Goal: Task Accomplishment & Management: Manage account settings

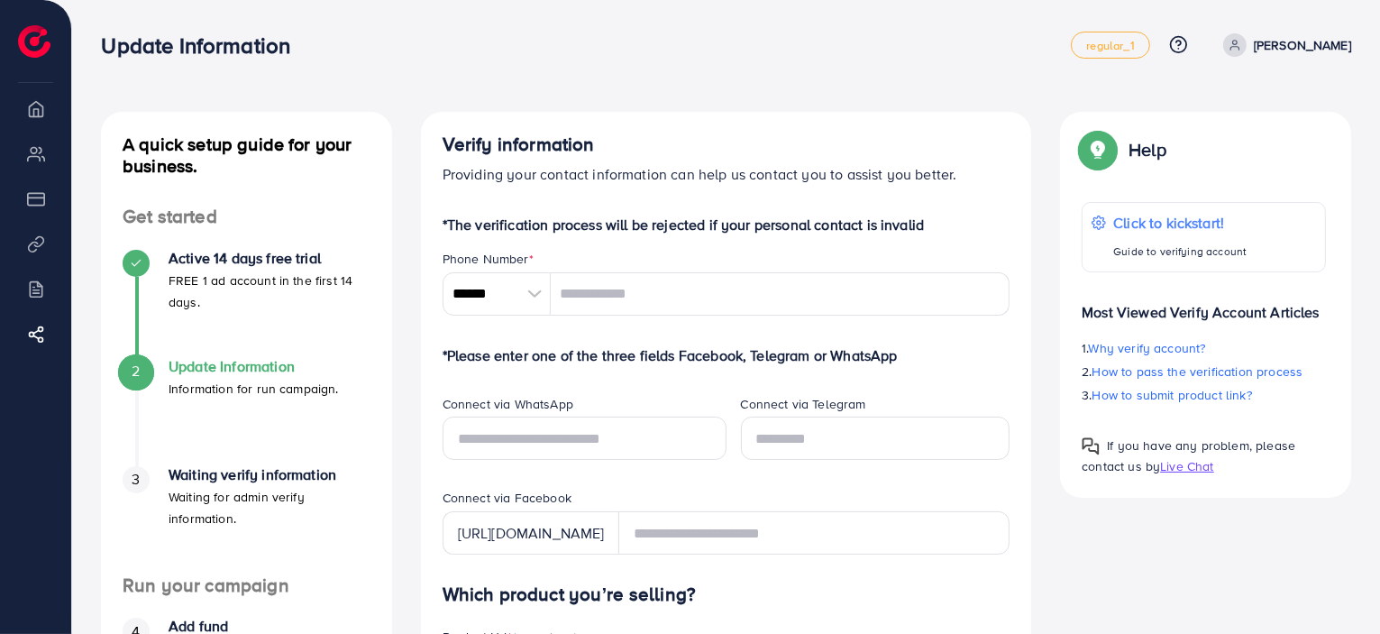
click at [625, 221] on p "*The verification process will be rejected if your personal contact is invalid" at bounding box center [727, 225] width 568 height 22
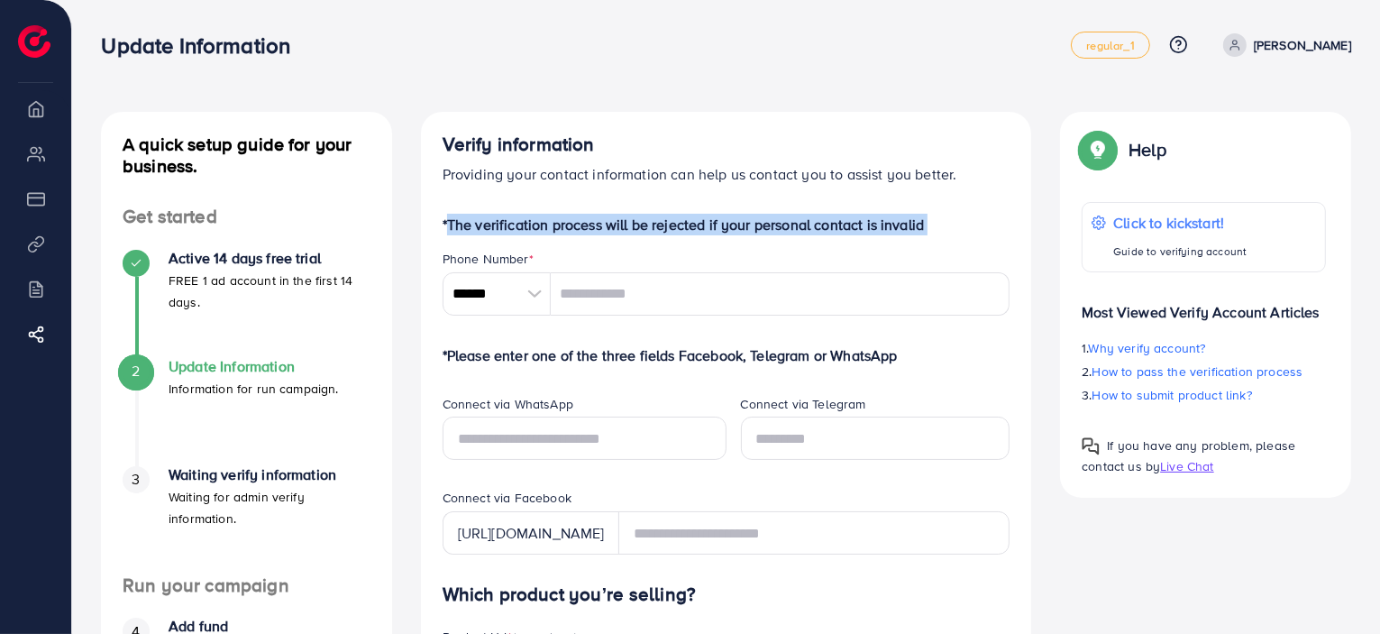
click at [625, 221] on p "*The verification process will be rejected if your personal contact is invalid" at bounding box center [727, 225] width 568 height 22
click at [613, 188] on div at bounding box center [613, 188] width 0 height 0
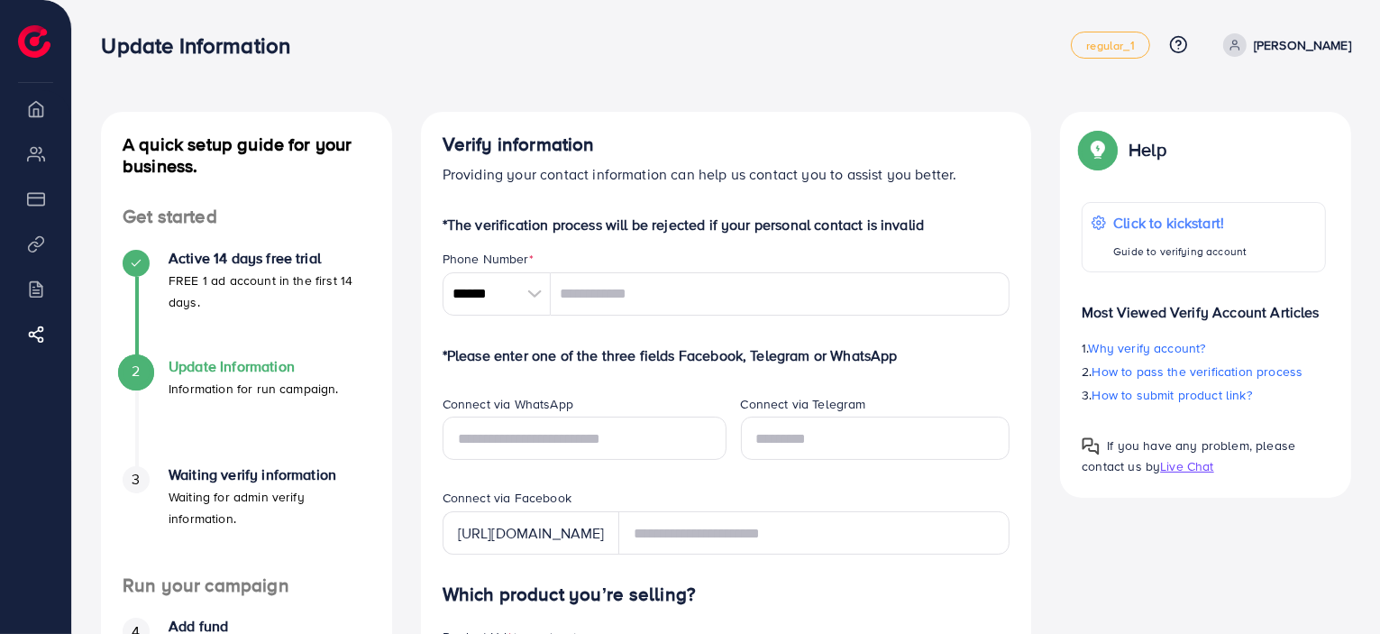
click at [40, 198] on li "Payment" at bounding box center [35, 198] width 71 height 36
click at [325, 364] on h4 "Update Information" at bounding box center [254, 366] width 170 height 17
click at [512, 303] on input "******" at bounding box center [497, 293] width 108 height 43
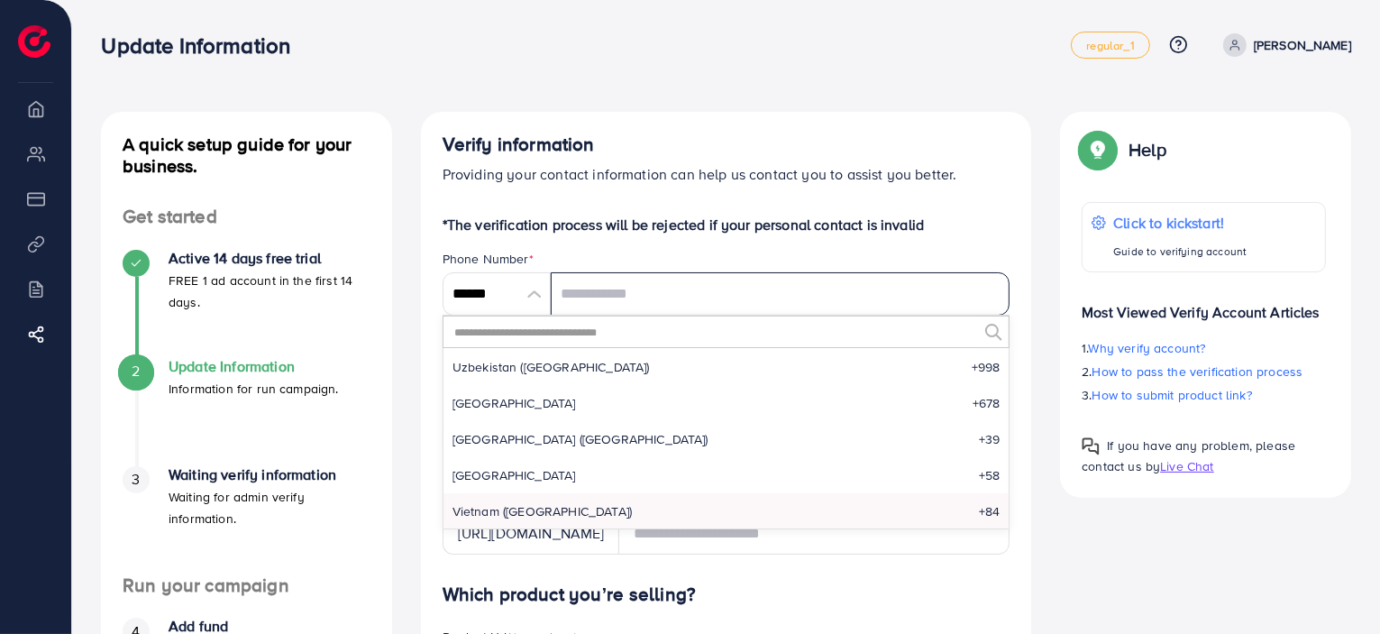
click at [617, 291] on input "tel" at bounding box center [781, 293] width 460 height 43
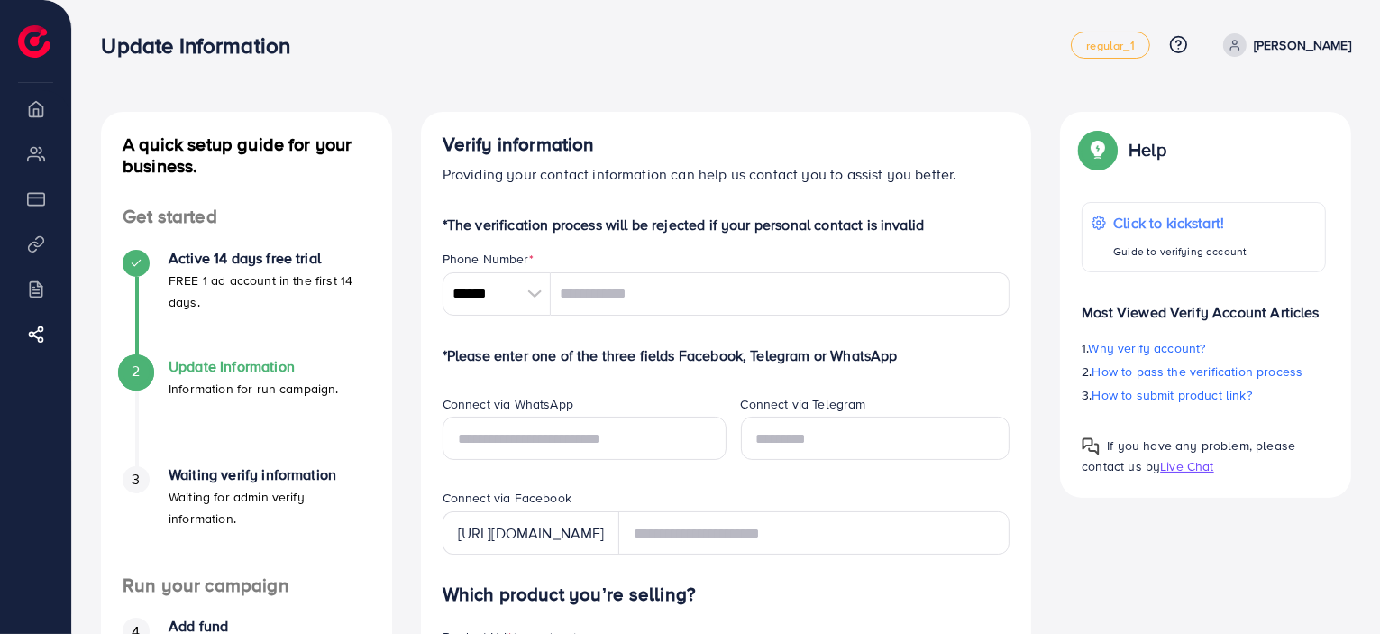
click at [520, 293] on div at bounding box center [535, 293] width 32 height 43
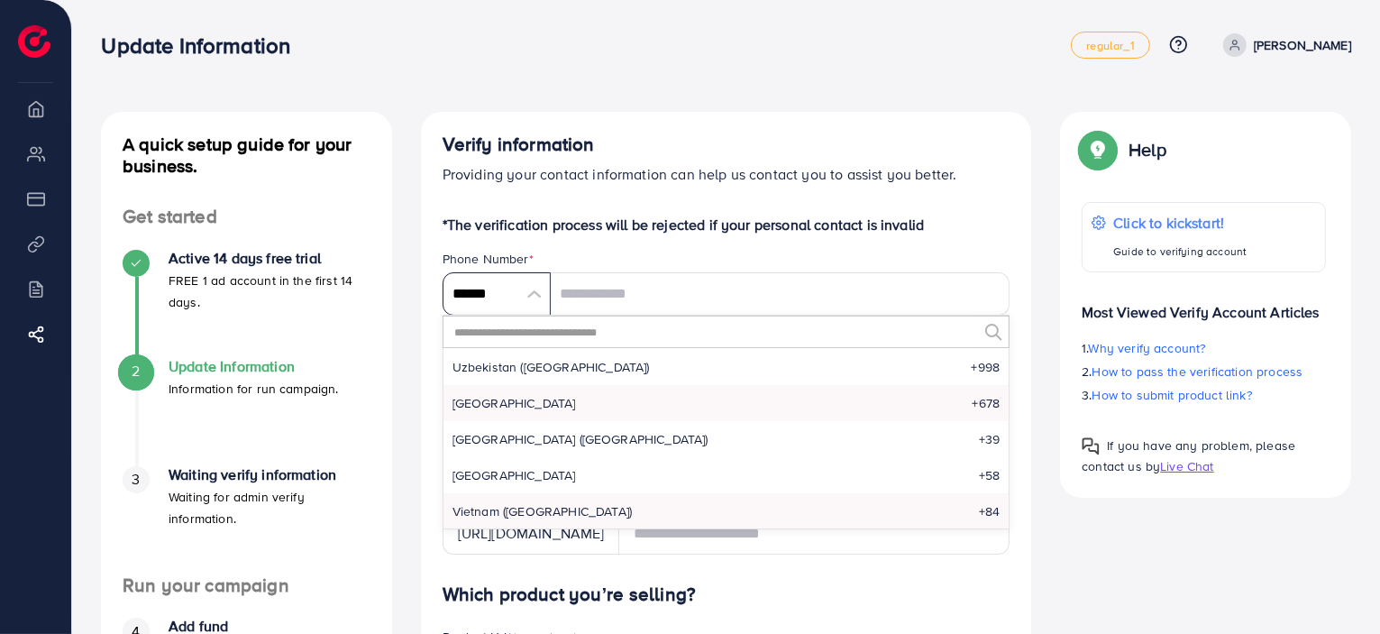
scroll to position [7558, 0]
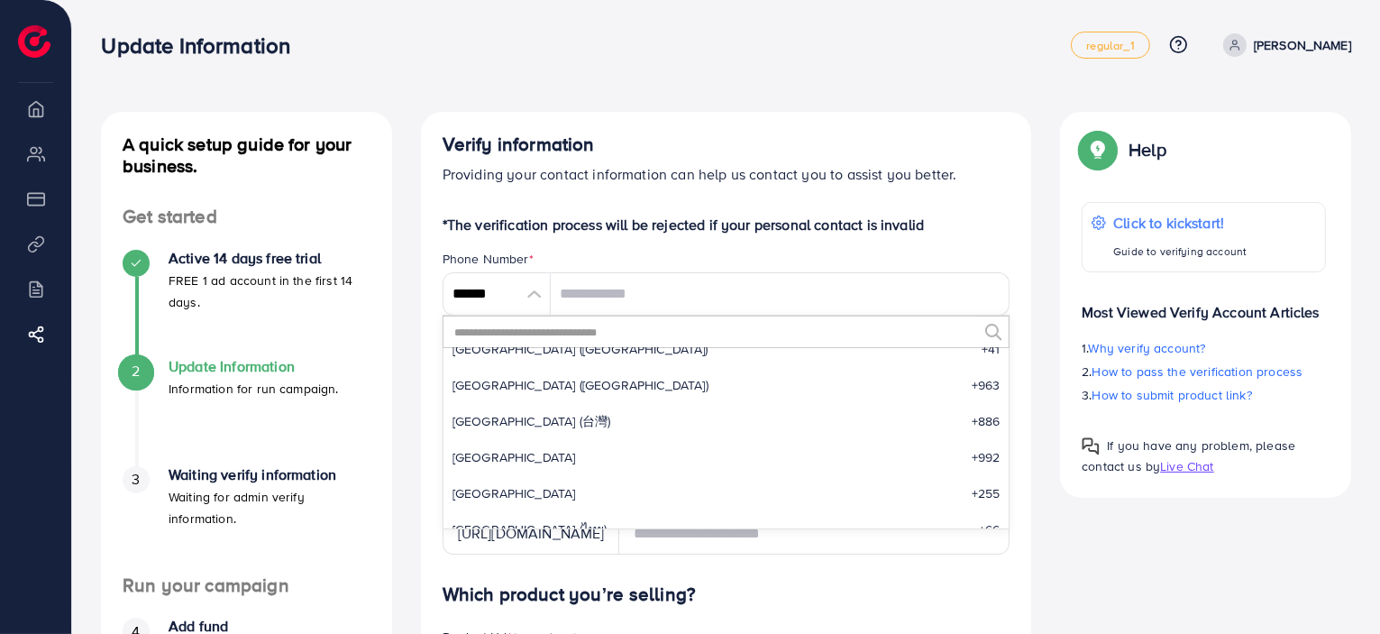
drag, startPoint x: 1009, startPoint y: 497, endPoint x: 1028, endPoint y: 334, distance: 163.4
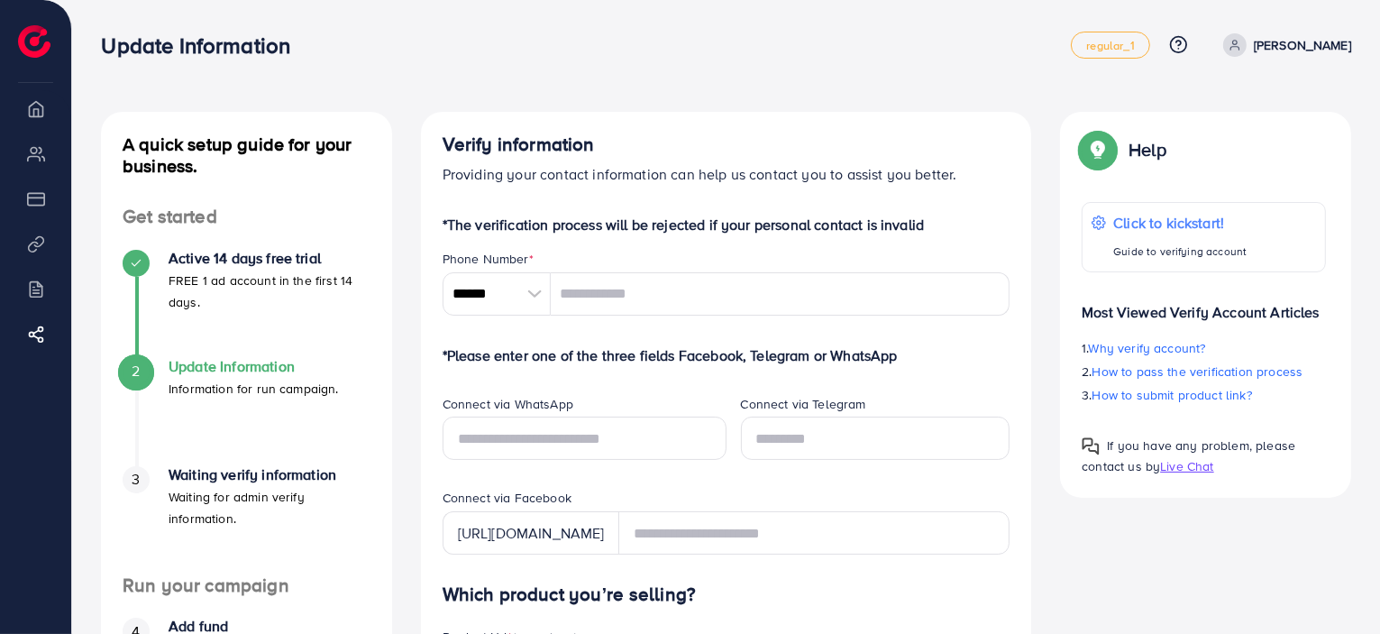
click at [522, 288] on div at bounding box center [535, 293] width 32 height 43
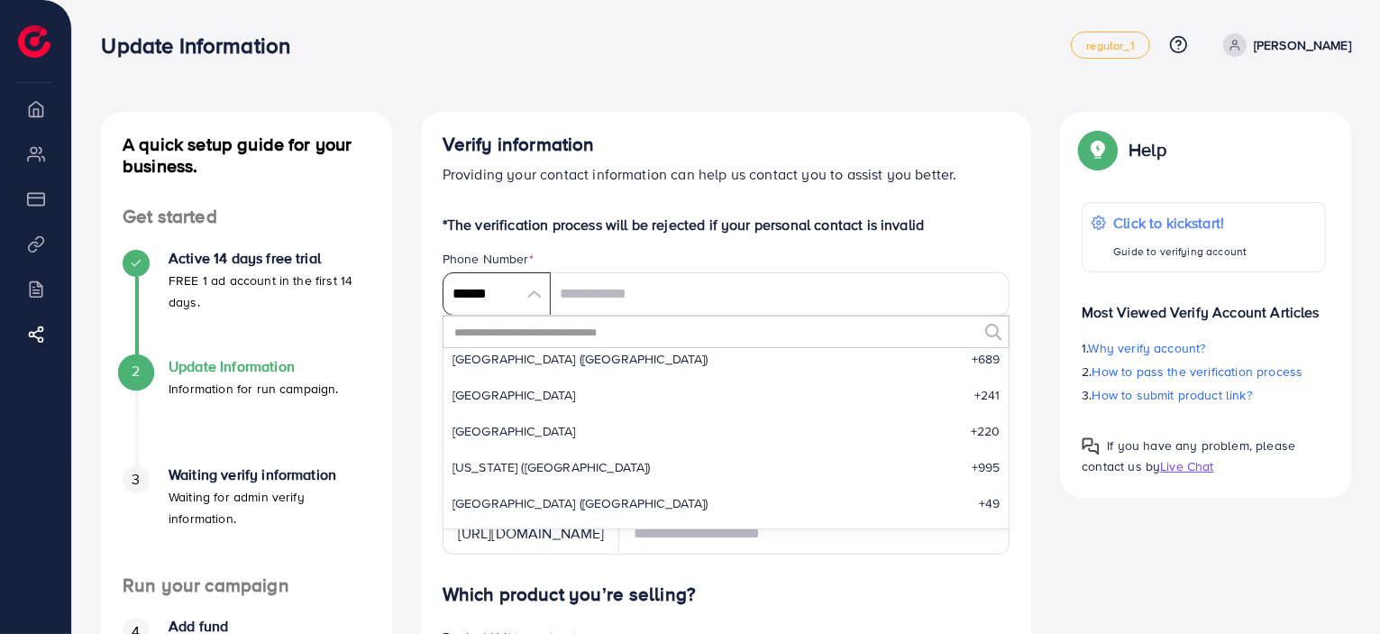
scroll to position [0, 0]
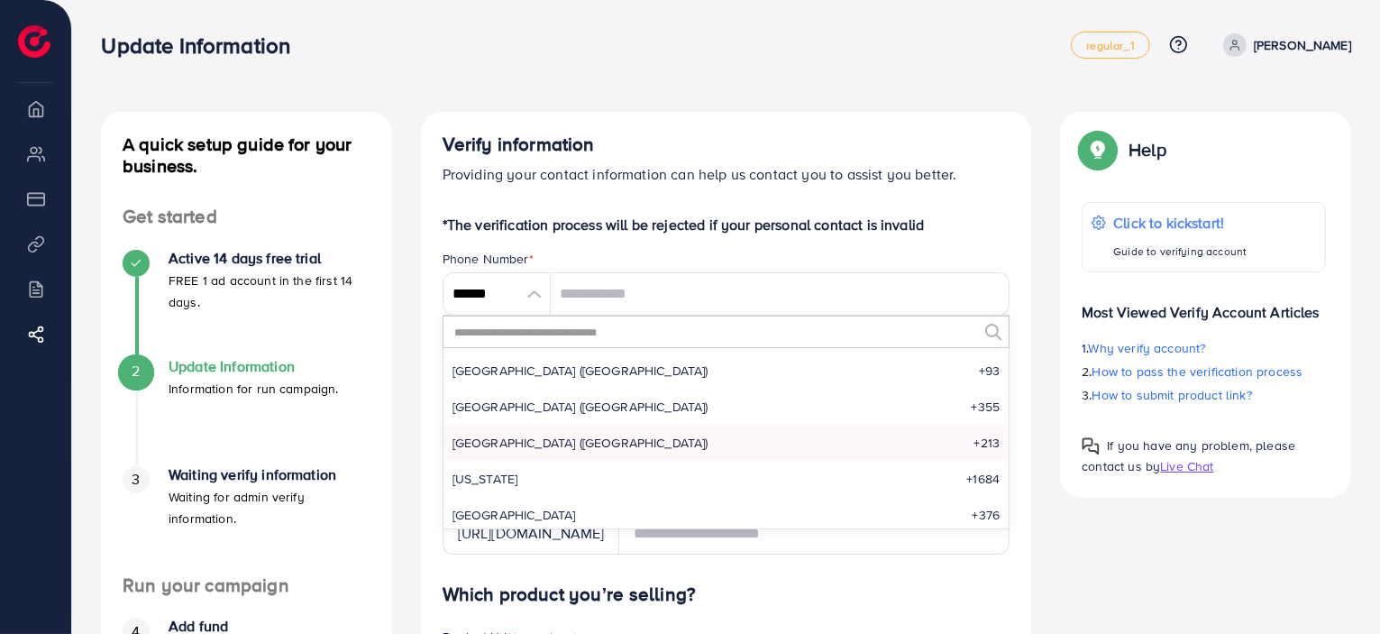
click at [571, 435] on li "Algeria (‫الجزائر‬‎) +213" at bounding box center [727, 443] width 566 height 36
type input "*******"
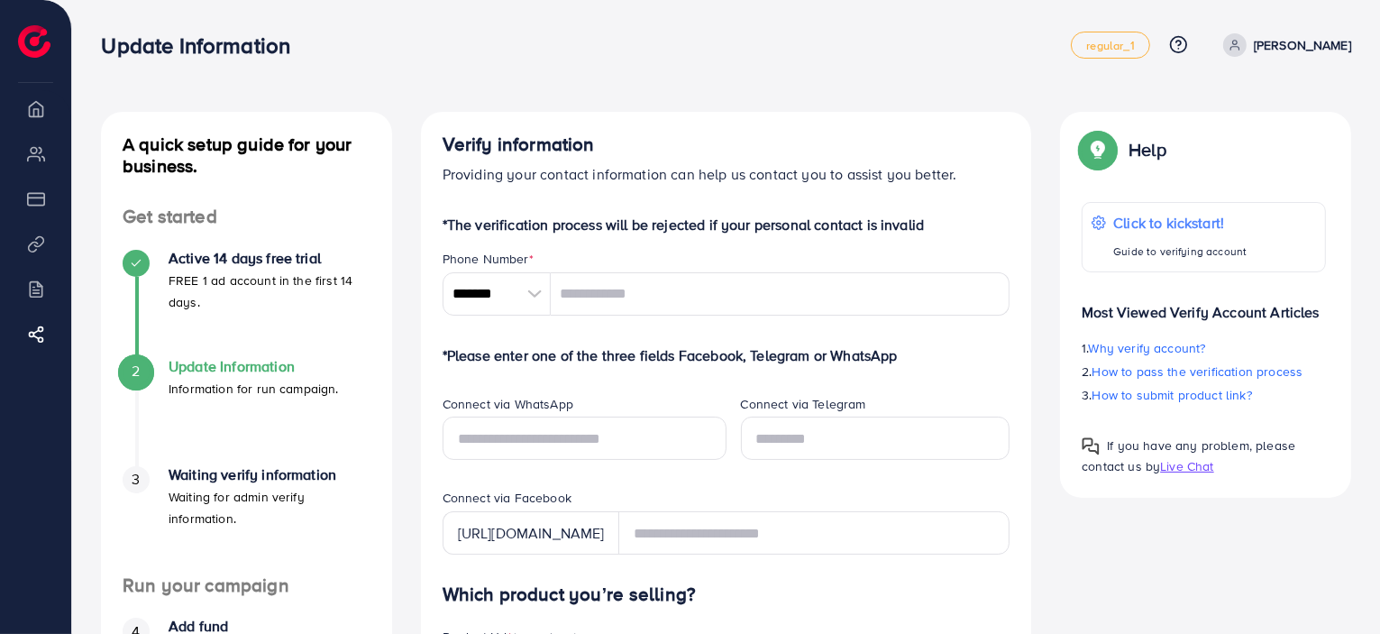
click at [658, 183] on p "Providing your contact information can help us contact you to assist you better." at bounding box center [727, 174] width 568 height 22
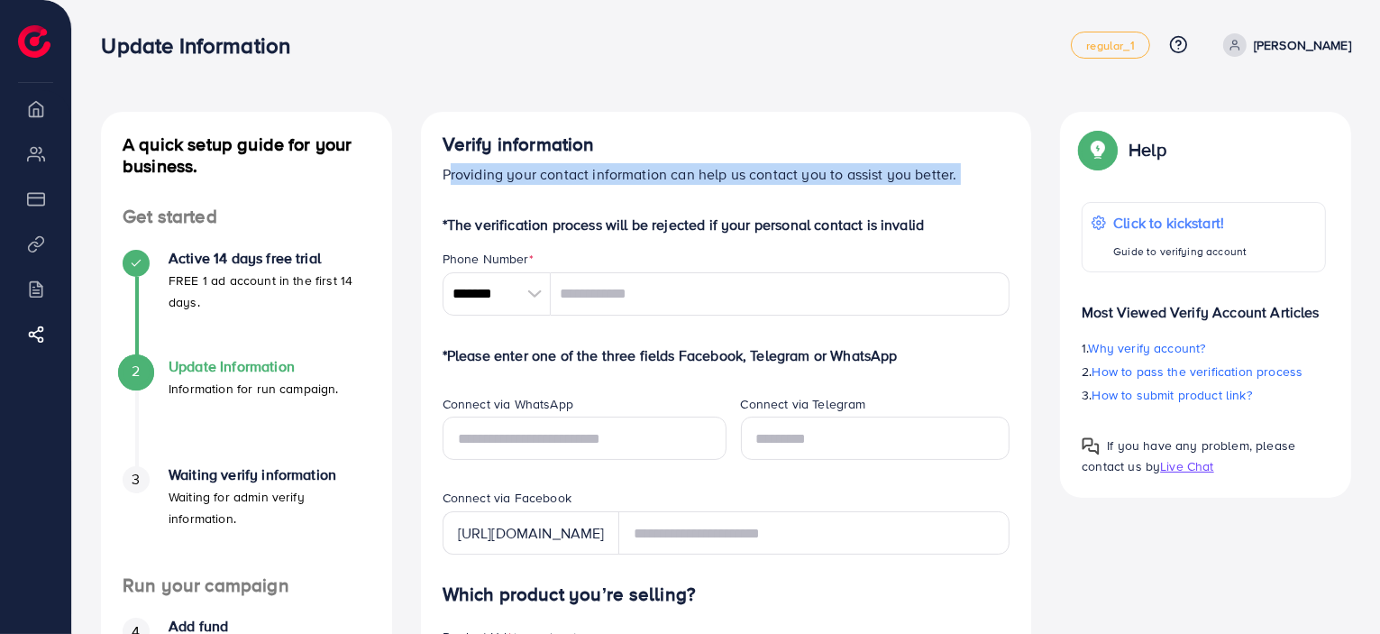
click at [658, 183] on p "Providing your contact information can help us contact you to assist you better." at bounding box center [727, 174] width 568 height 22
click at [646, 185] on div at bounding box center [646, 185] width 0 height 0
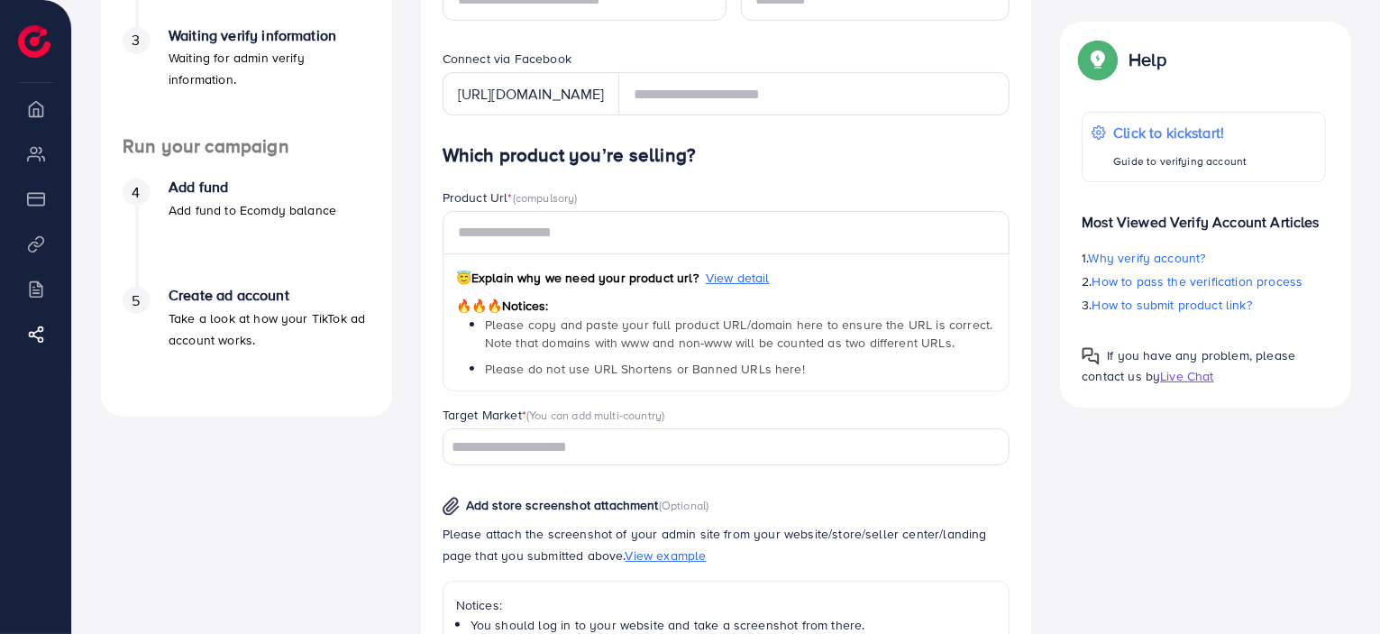
scroll to position [451, 0]
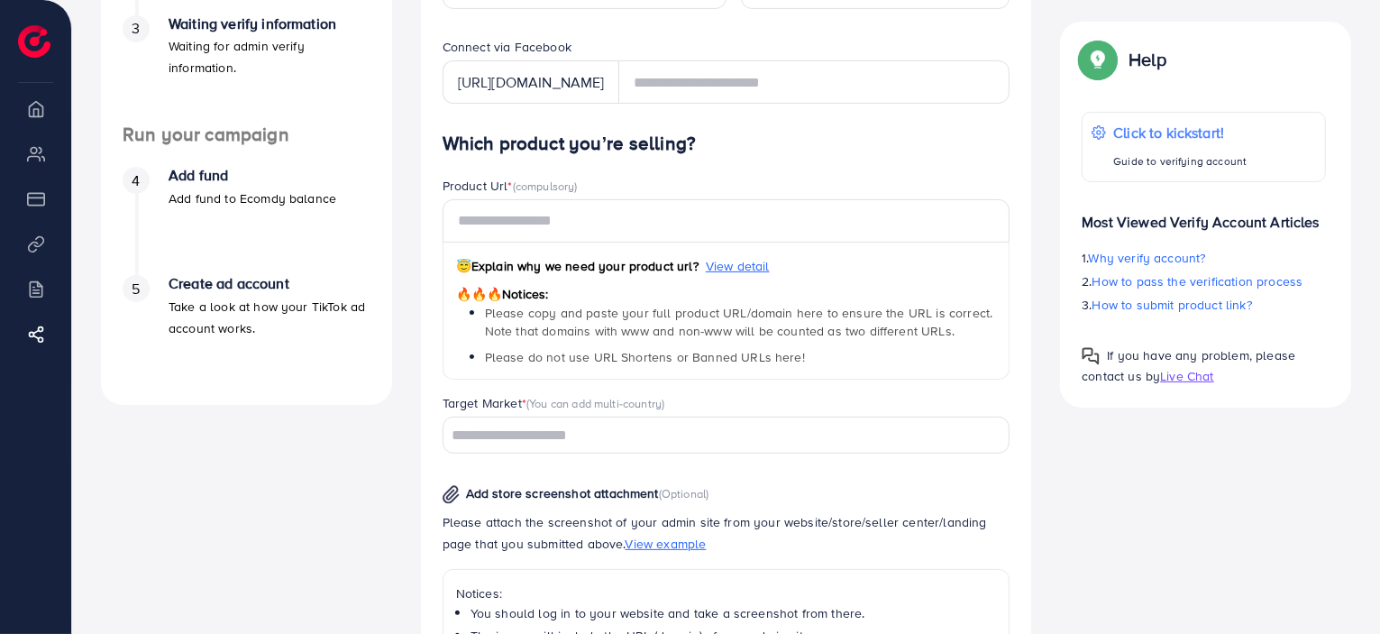
click at [554, 151] on h4 "Which product you’re selling?" at bounding box center [727, 144] width 568 height 23
click at [543, 158] on div at bounding box center [543, 158] width 0 height 0
click at [845, 127] on form "*The verification process will be rejected if your personal contact is invalid …" at bounding box center [727, 359] width 568 height 1192
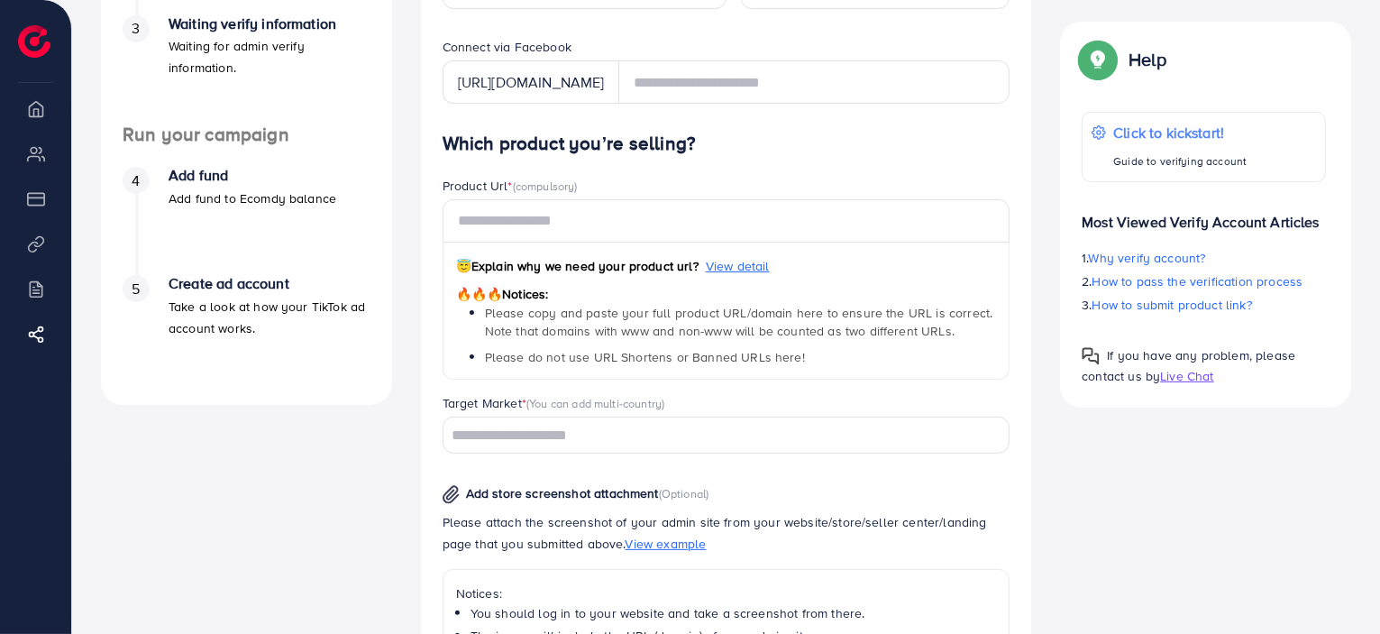
click at [595, 260] on span "😇 Explain why we need your product url?" at bounding box center [577, 266] width 242 height 18
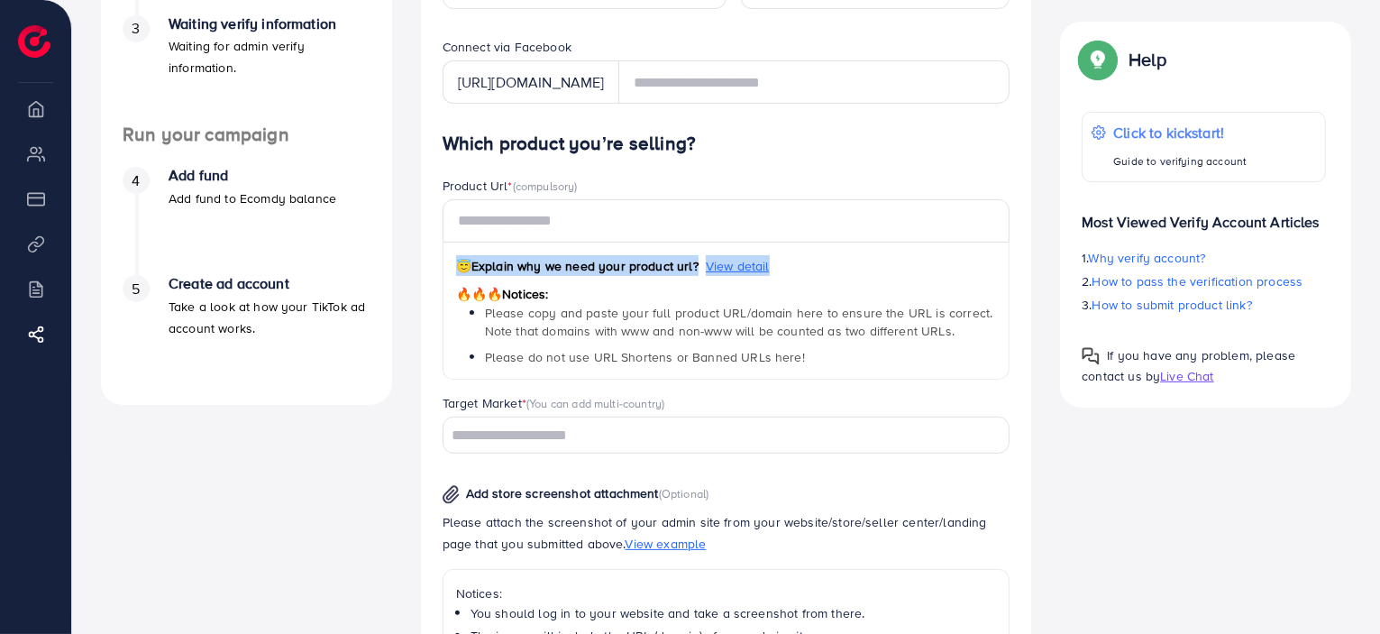
click at [595, 260] on span "😇 Explain why we need your product url?" at bounding box center [577, 266] width 242 height 18
click at [583, 232] on div at bounding box center [583, 232] width 0 height 0
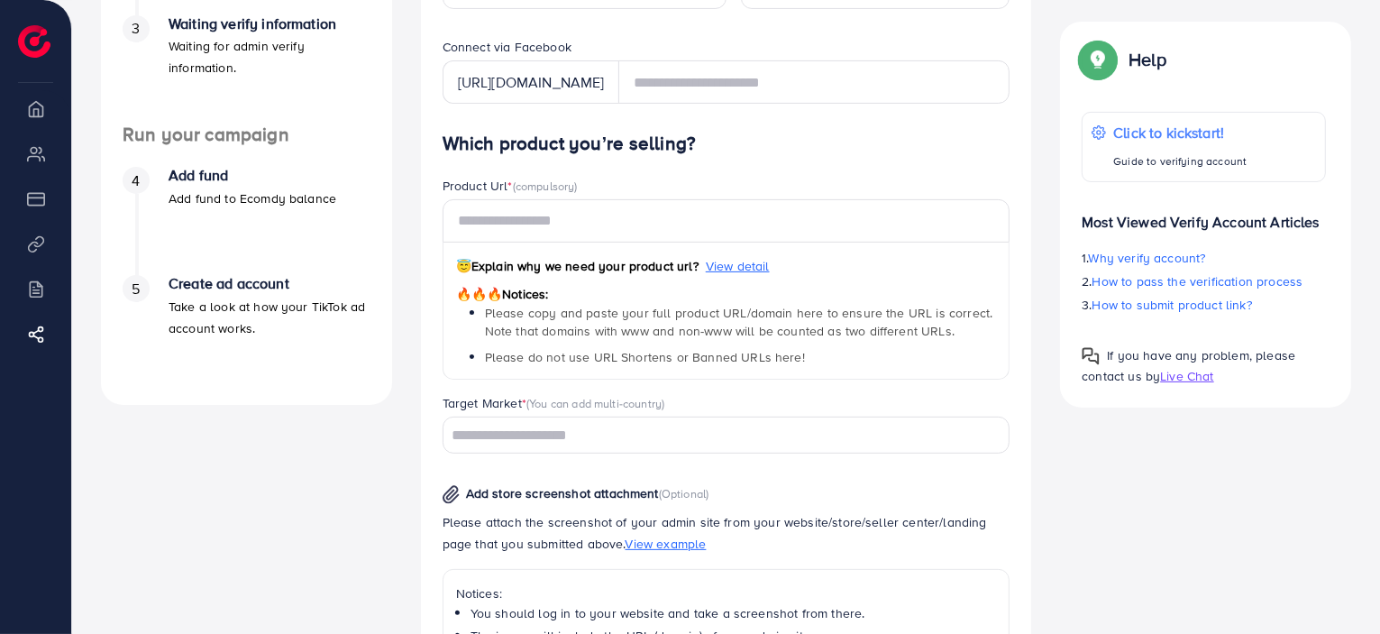
click at [1024, 302] on div "Verify information Providing your contact information can help us contact you t…" at bounding box center [726, 318] width 611 height 1315
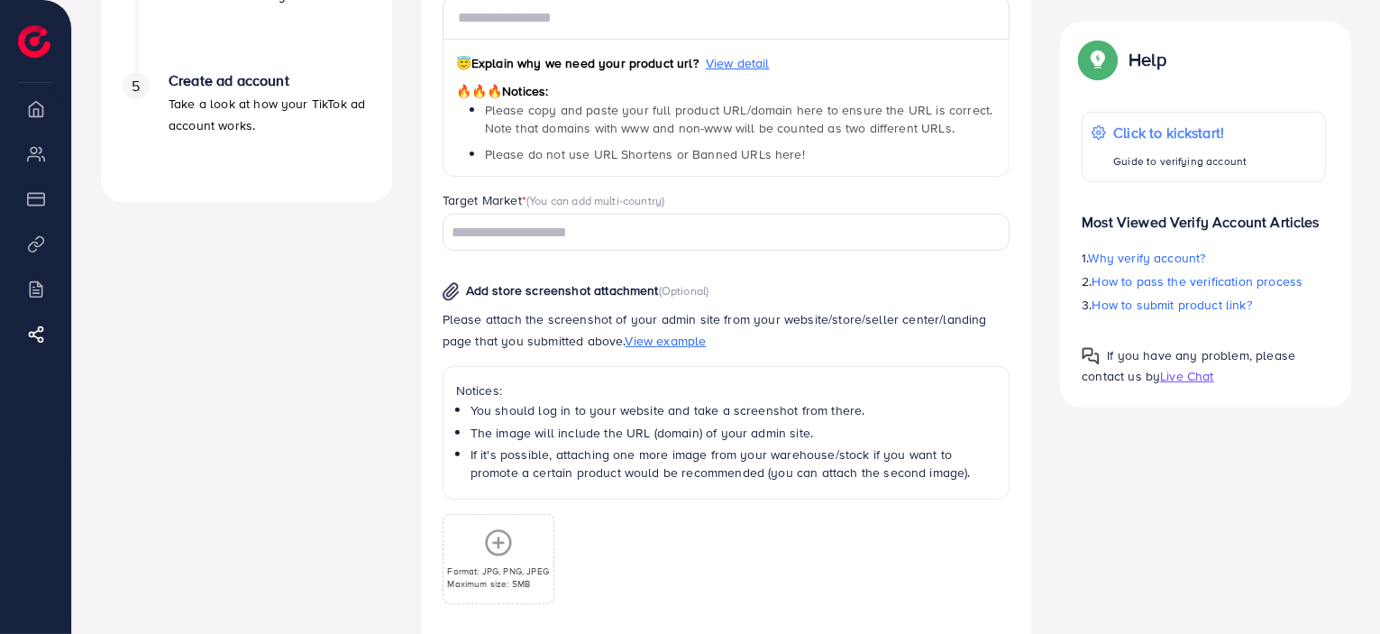
scroll to position [631, 0]
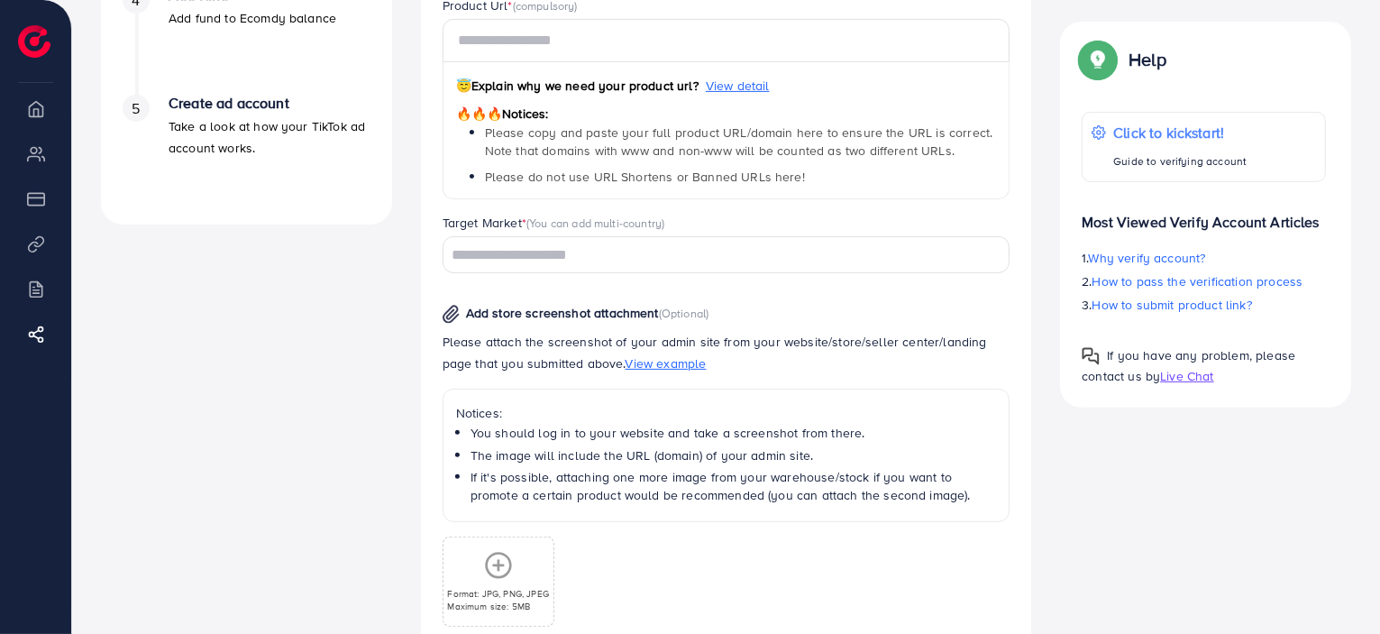
click at [513, 248] on input "Search for option" at bounding box center [716, 256] width 542 height 28
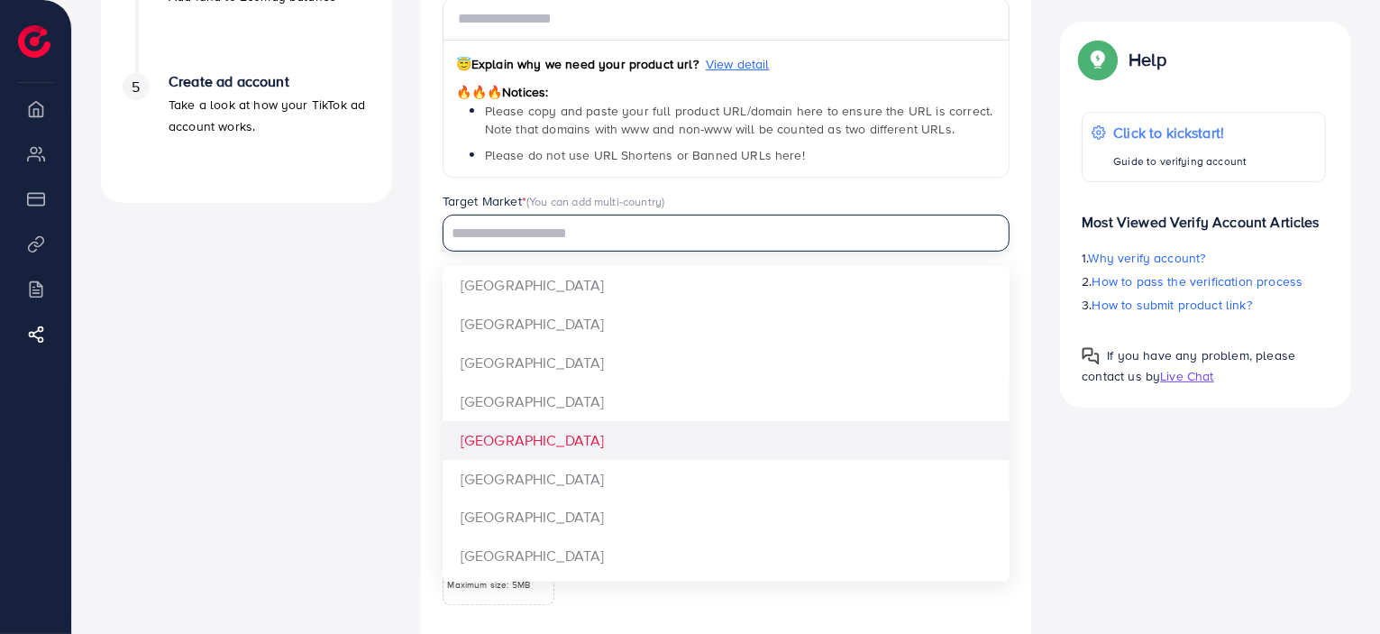
scroll to position [721, 0]
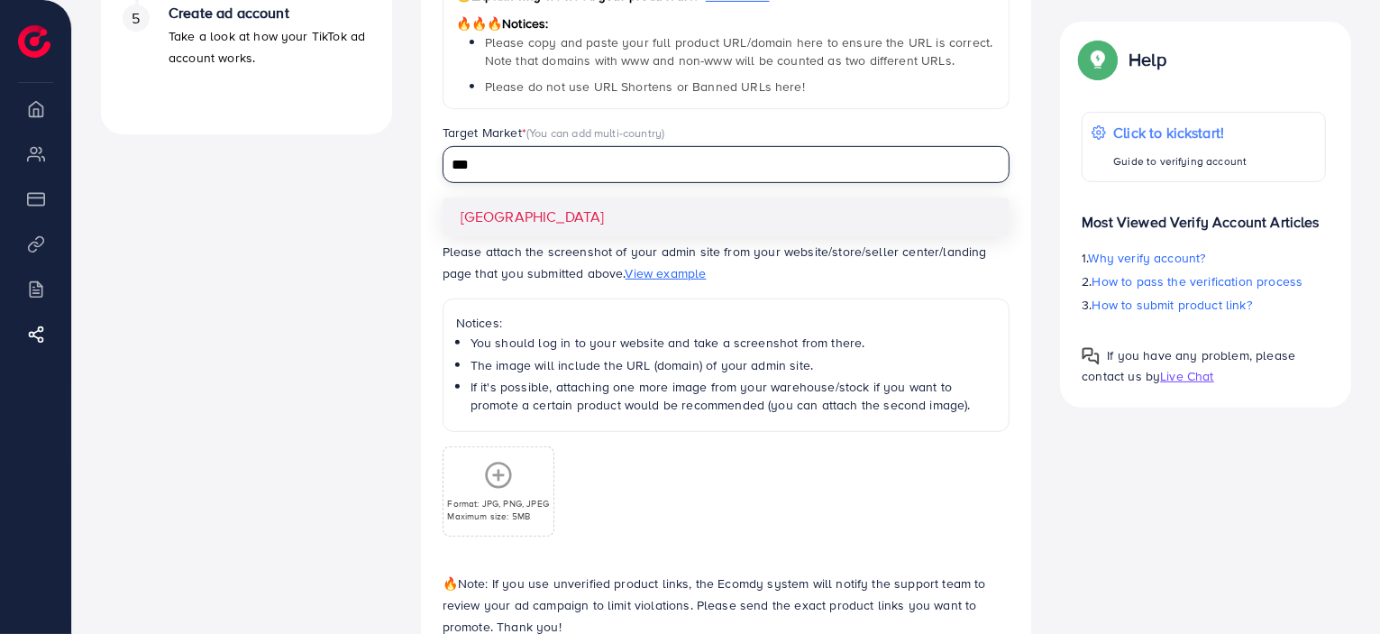
type input "***"
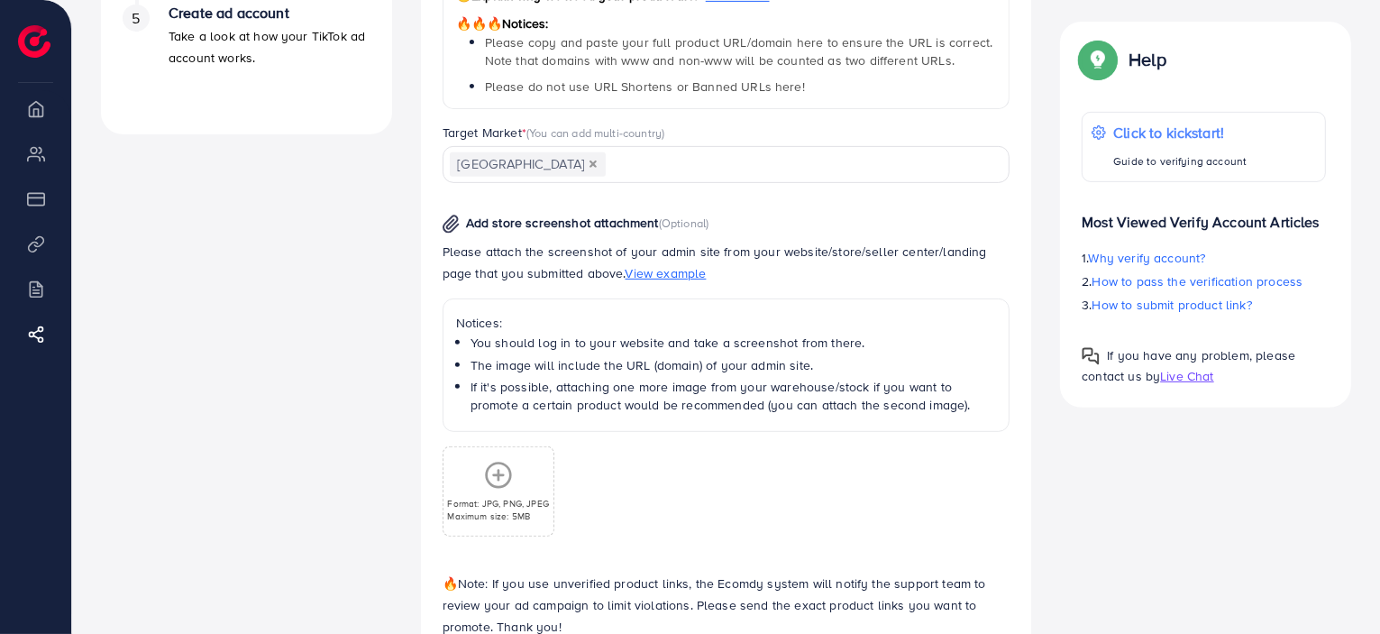
click at [490, 214] on div "Which product you’re selling? Product Url * (compulsory) 😇 Explain why we need …" at bounding box center [727, 256] width 568 height 789
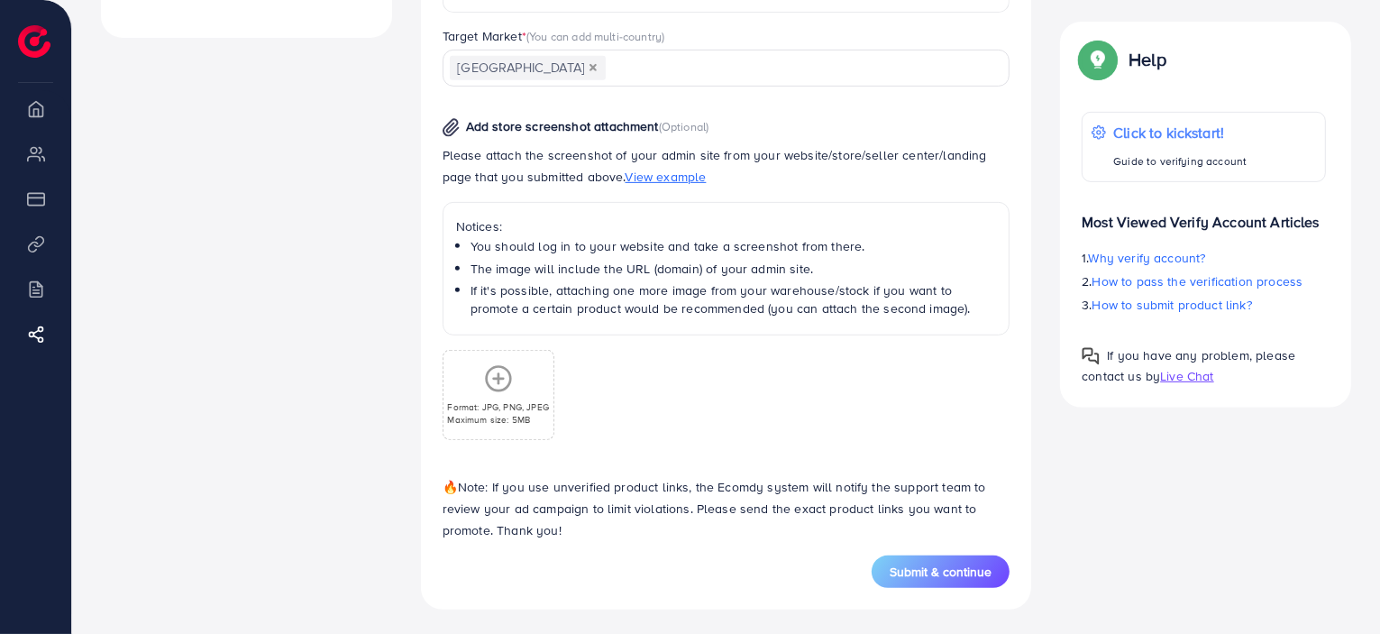
scroll to position [819, 0]
click at [32, 302] on li "Billing" at bounding box center [35, 288] width 71 height 36
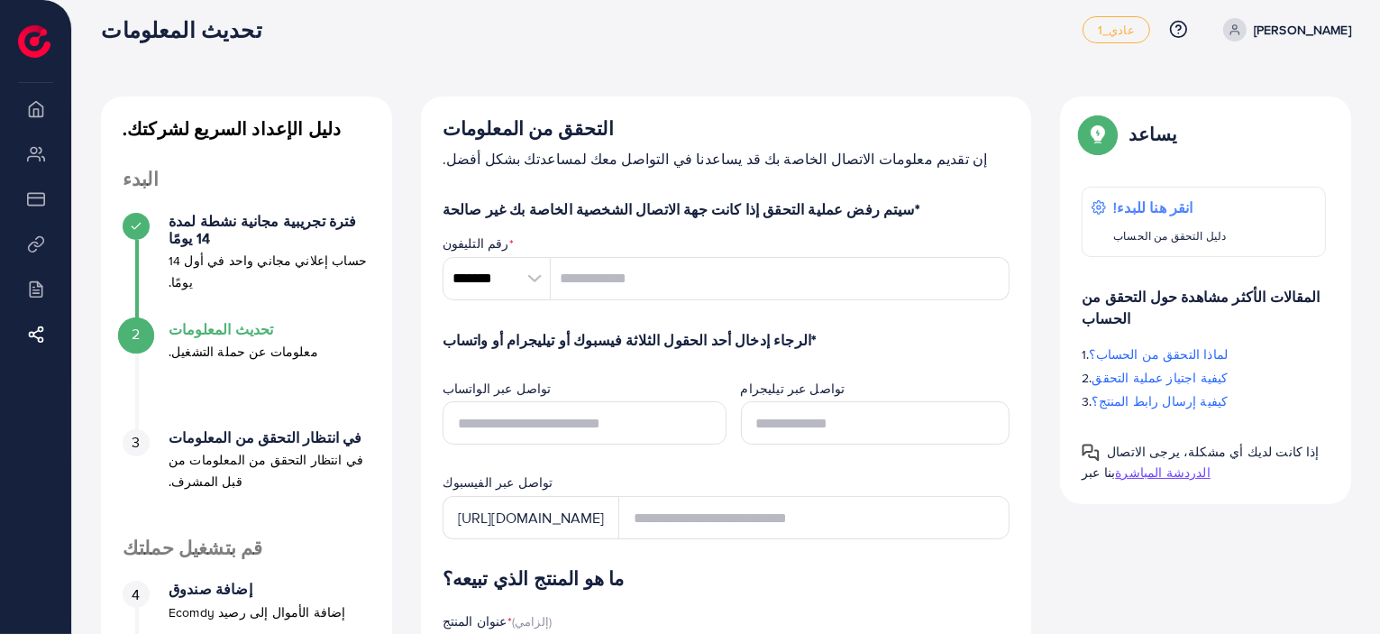
scroll to position [0, 0]
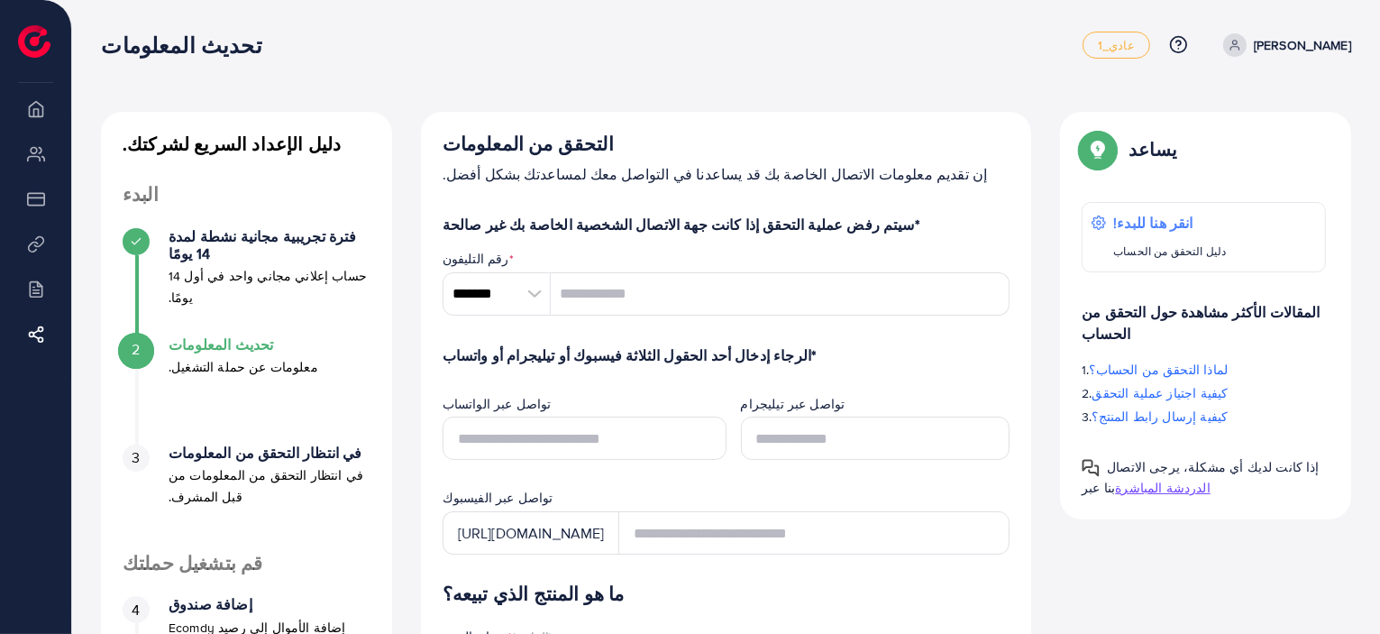
click at [209, 140] on font "دليل الإعداد السريع لشركتك." at bounding box center [232, 144] width 218 height 26
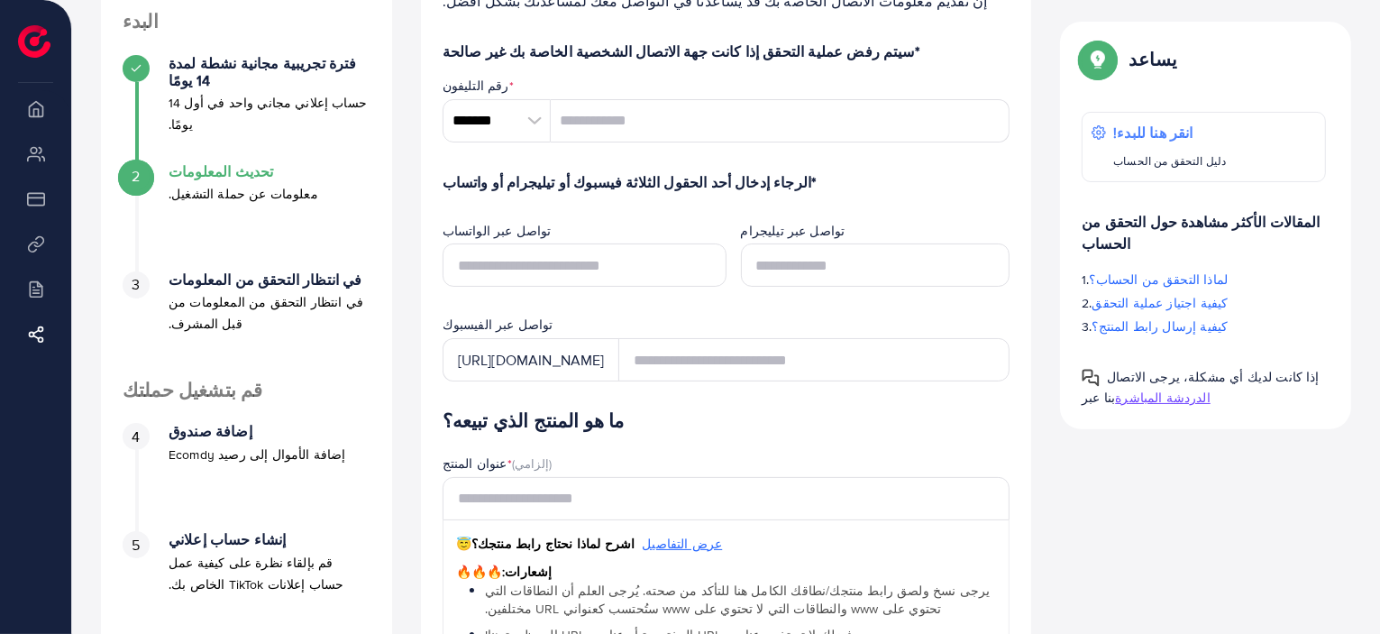
scroll to position [270, 0]
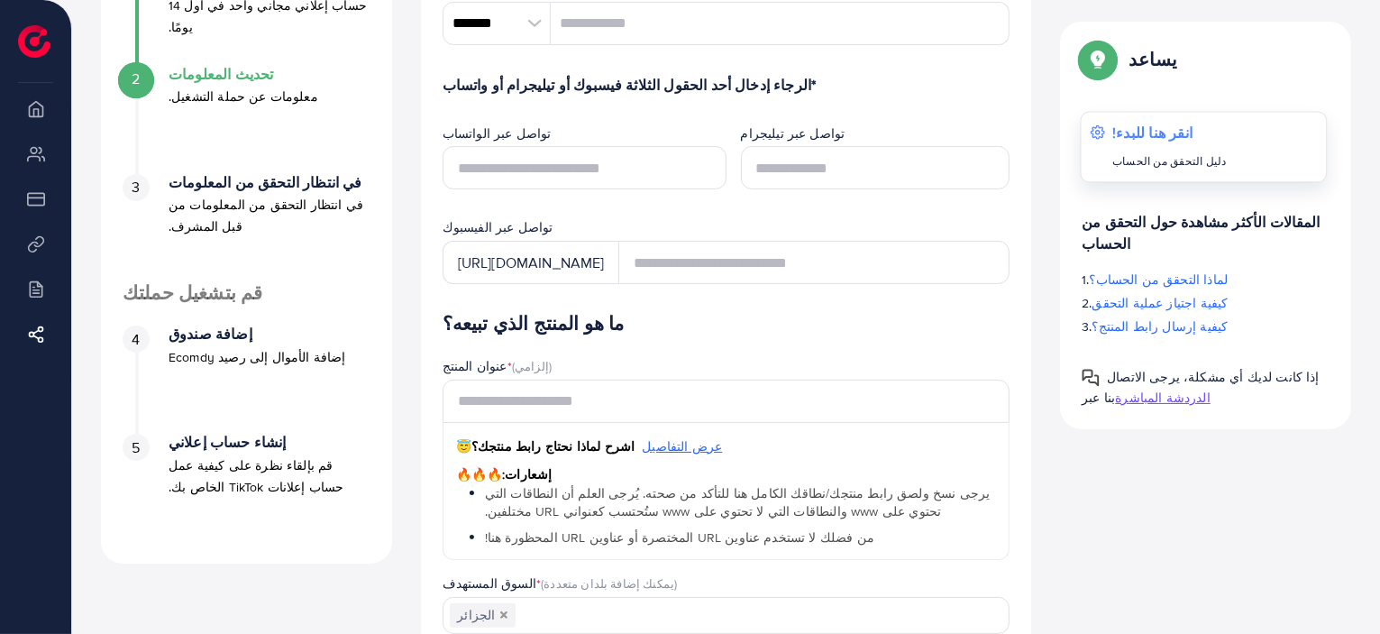
click at [1181, 160] on font "دليل التحقق من الحساب" at bounding box center [1169, 160] width 114 height 15
click at [40, 38] on img at bounding box center [34, 41] width 32 height 32
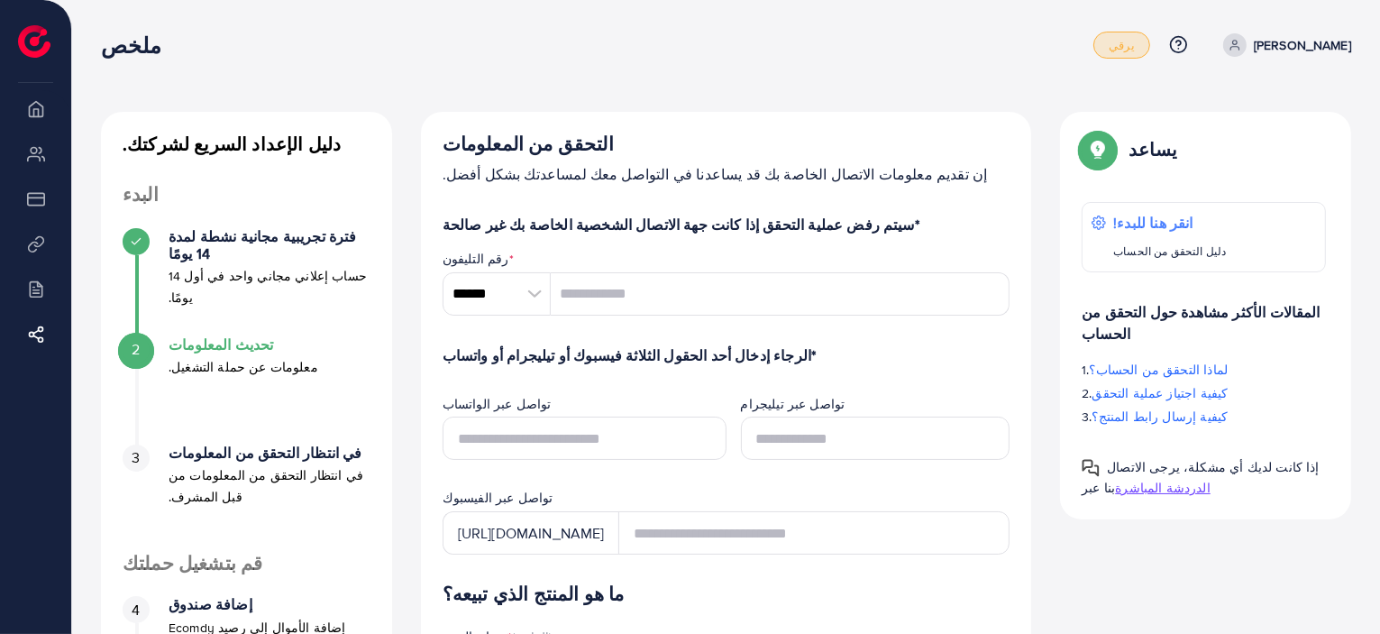
click at [1135, 48] on font "يرقي" at bounding box center [1122, 45] width 26 height 16
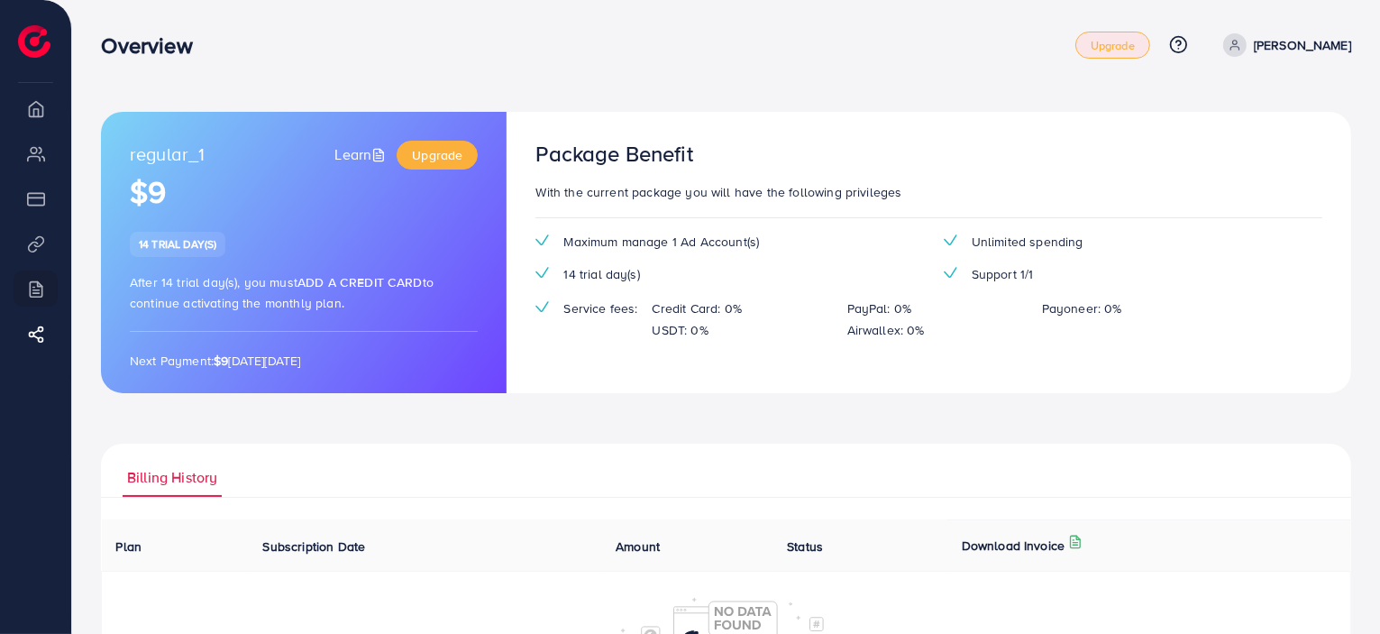
click at [871, 21] on div "Overview Upgrade Help Center Contact Support Plans and Pricing Term and policy …" at bounding box center [726, 45] width 1250 height 50
click at [352, 307] on div "After 14 trial day(s), you must Add a credit card to continue activating the mo…" at bounding box center [304, 291] width 348 height 41
click at [1314, 45] on p "[PERSON_NAME]" at bounding box center [1302, 45] width 97 height 22
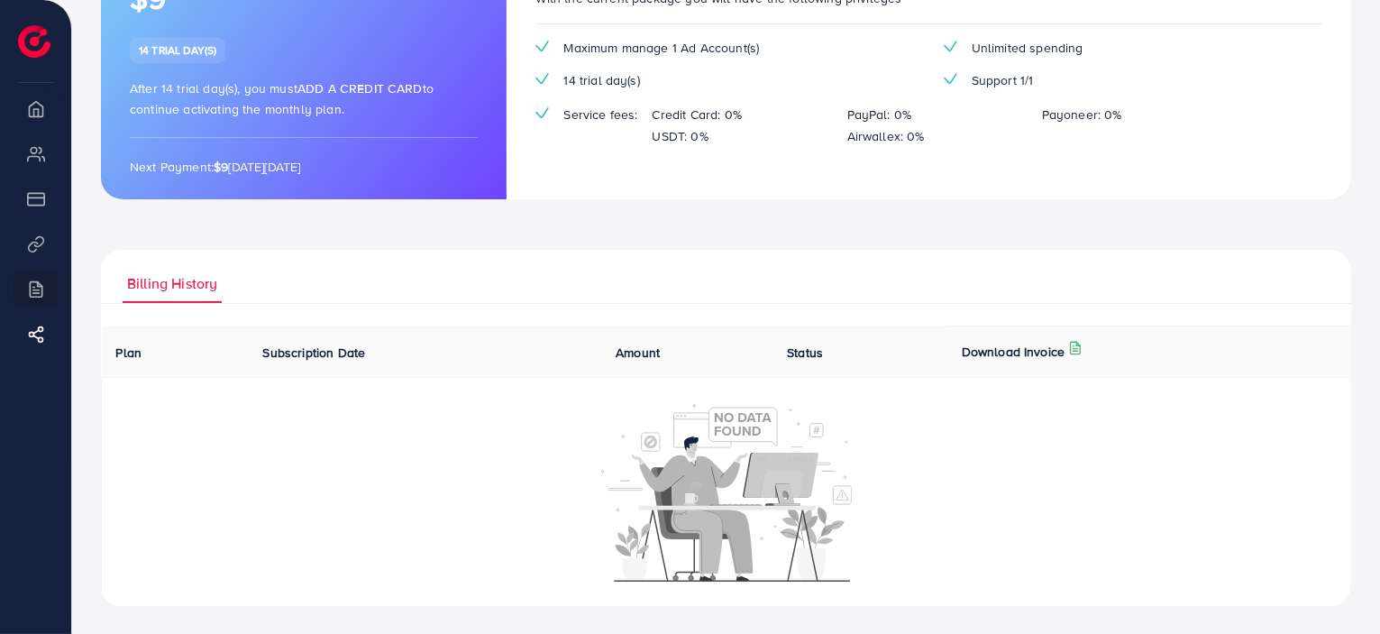
scroll to position [14, 0]
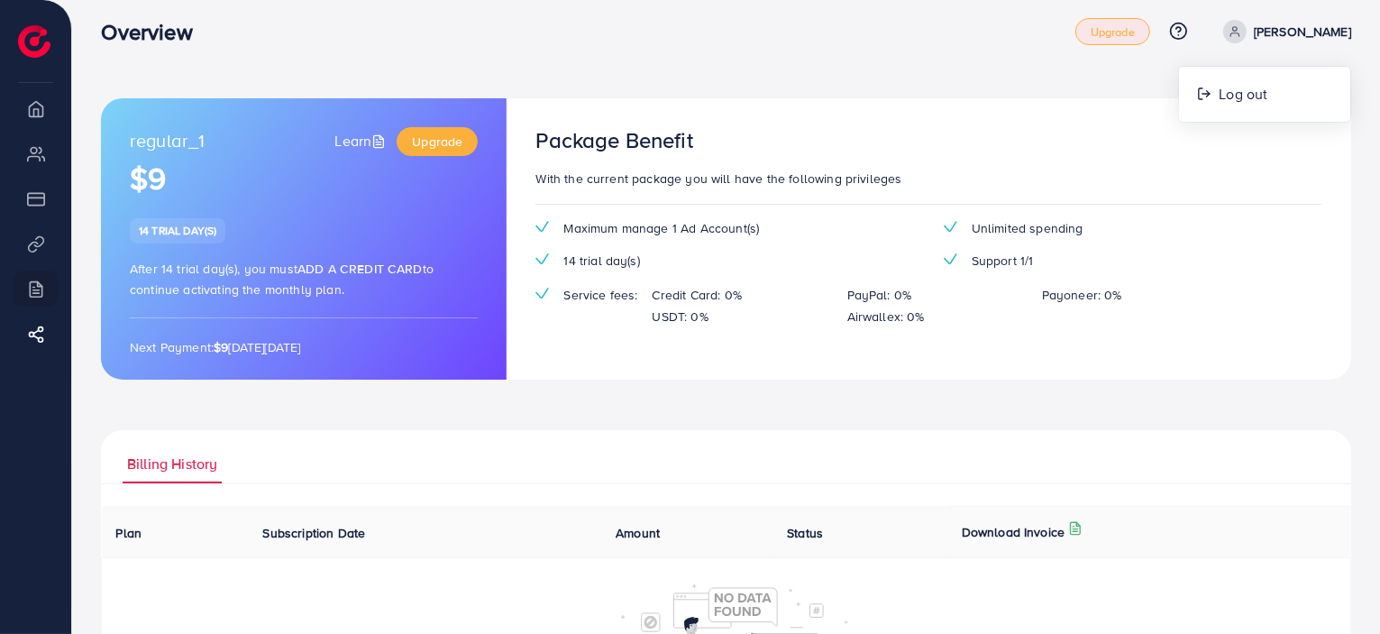
click at [37, 39] on img at bounding box center [34, 41] width 32 height 32
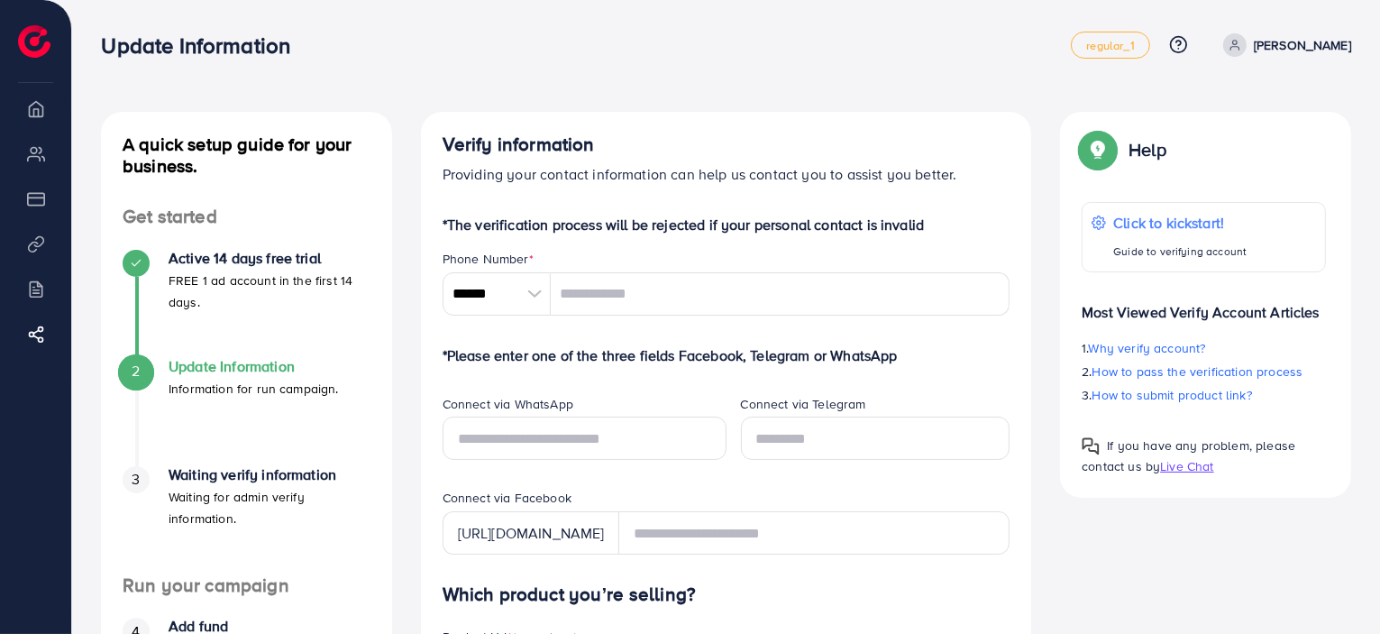
click at [1314, 33] on link "[PERSON_NAME]" at bounding box center [1283, 44] width 135 height 23
click at [1233, 111] on span "Log out" at bounding box center [1243, 107] width 49 height 22
